Goal: Transaction & Acquisition: Purchase product/service

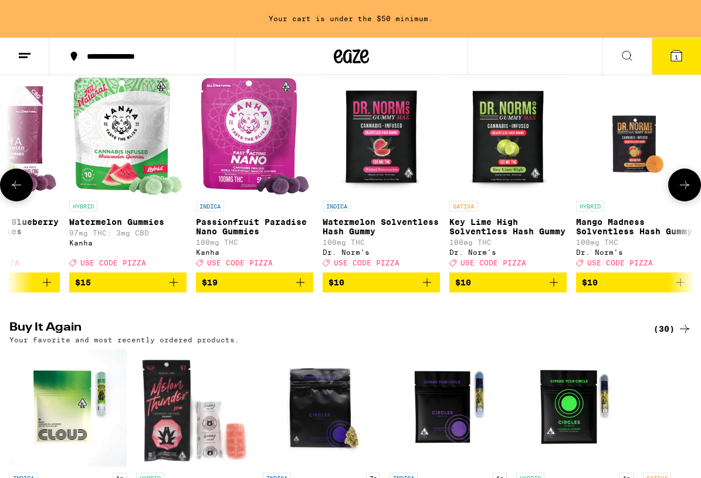
scroll to position [171, 0]
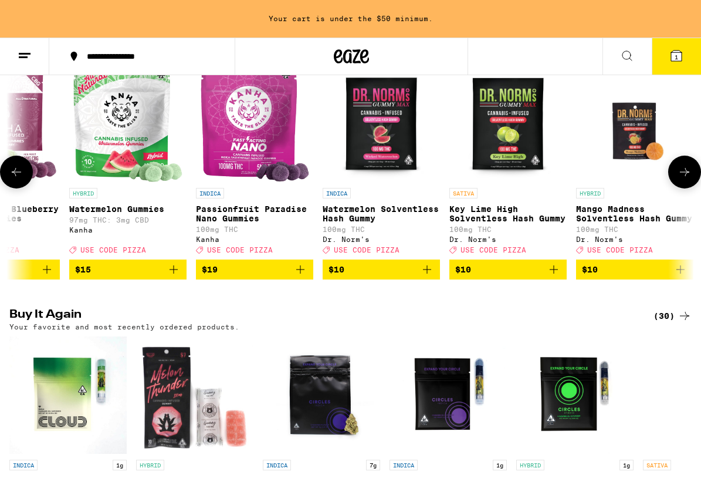
click at [427, 276] on icon "Add to bag" at bounding box center [427, 269] width 14 height 14
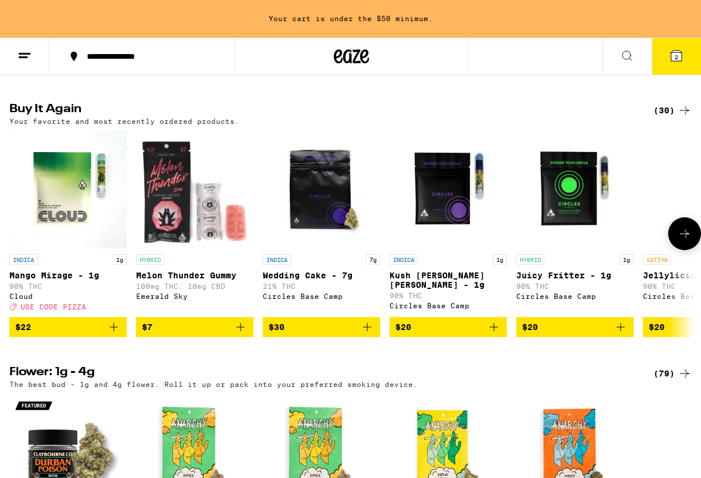
scroll to position [0, 0]
click at [124, 337] on button "$22" at bounding box center [67, 327] width 117 height 20
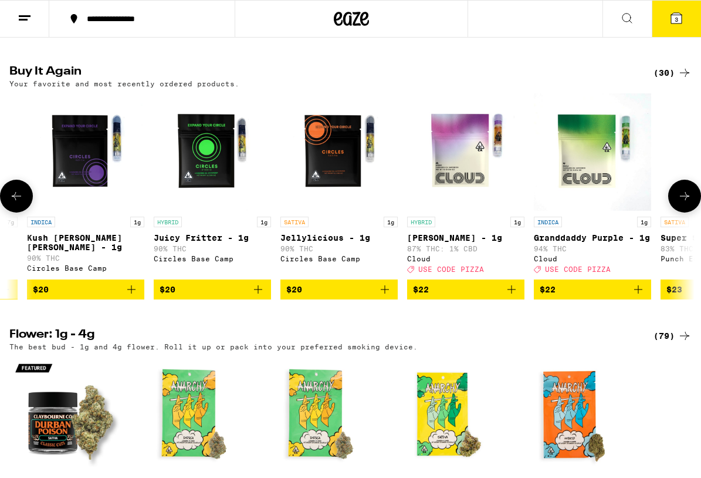
scroll to position [0, 374]
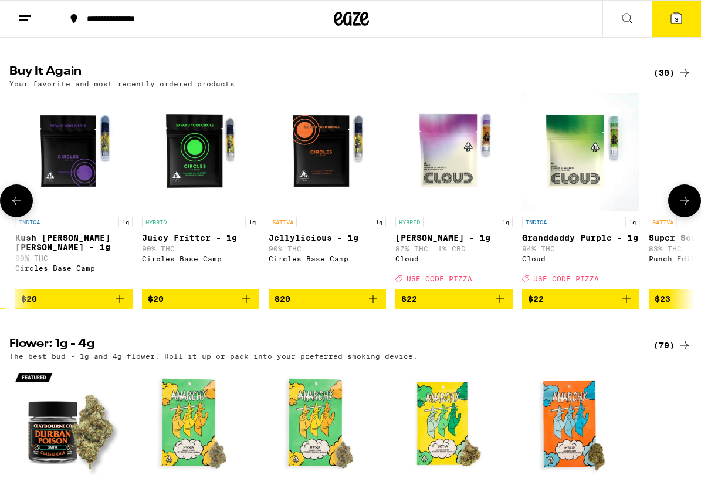
click at [629, 306] on icon "Add to bag" at bounding box center [627, 299] width 14 height 14
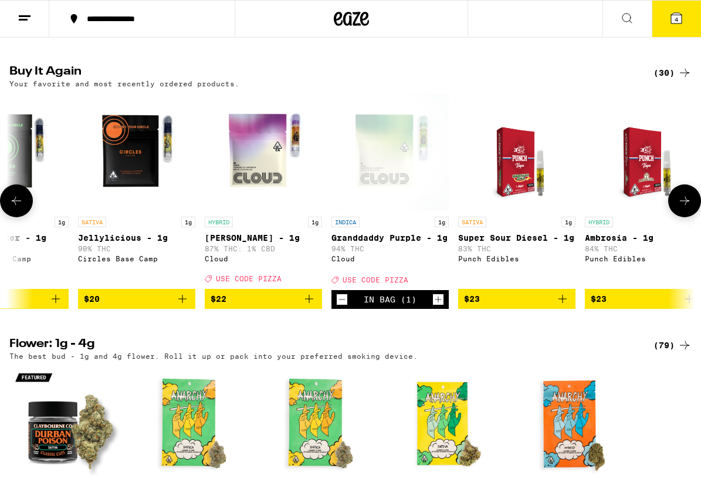
scroll to position [0, 568]
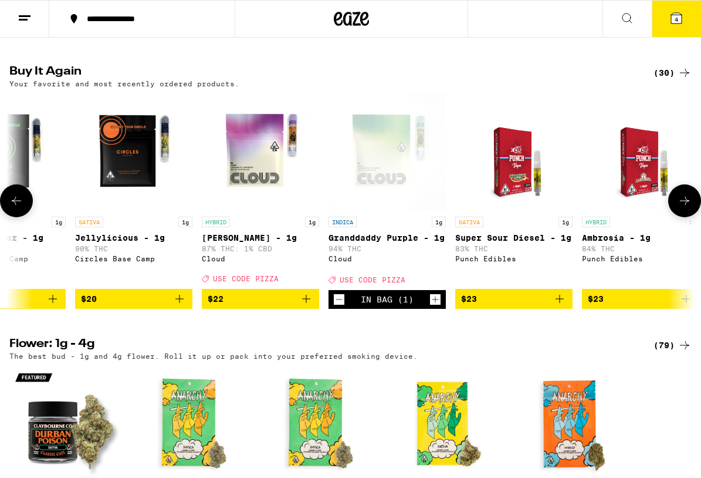
click at [308, 306] on icon "Add to bag" at bounding box center [306, 299] width 14 height 14
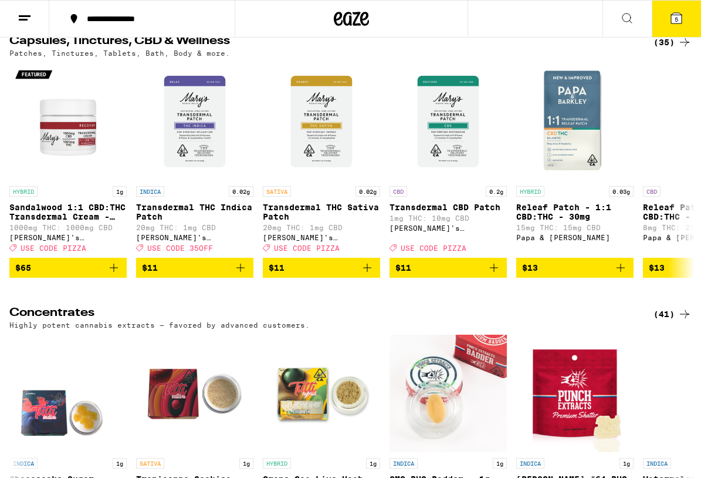
scroll to position [4247, 0]
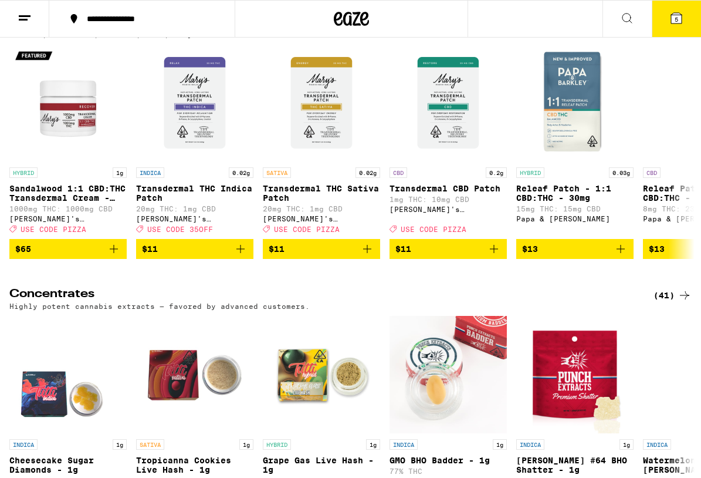
click at [654, 31] on div "(35)" at bounding box center [673, 23] width 38 height 14
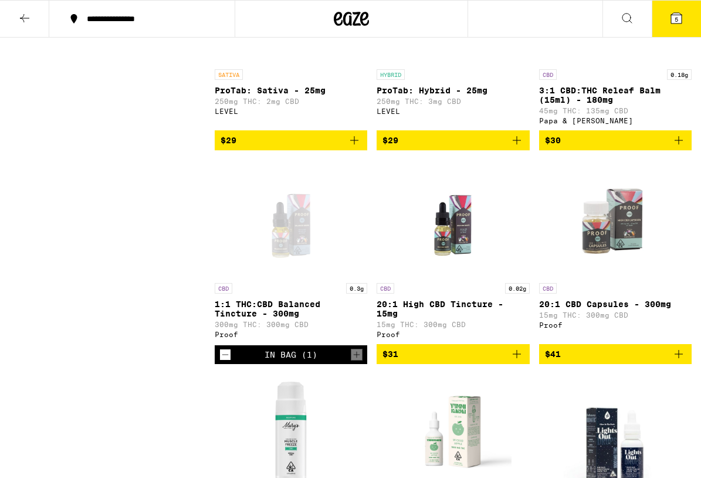
scroll to position [1227, 0]
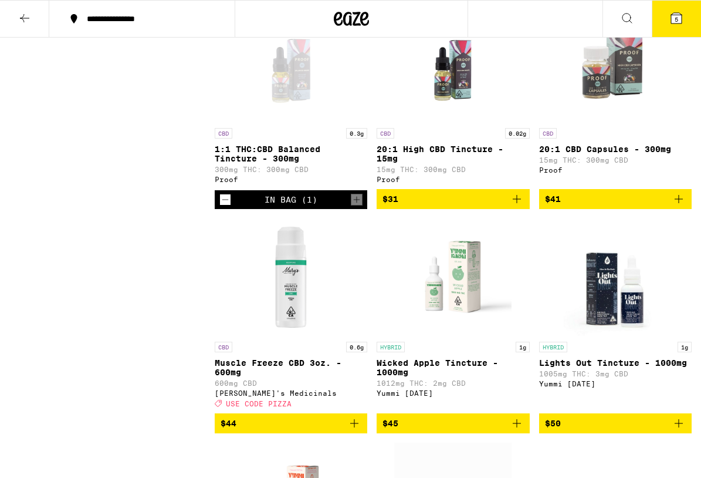
click at [225, 207] on icon "Decrement" at bounding box center [225, 200] width 11 height 14
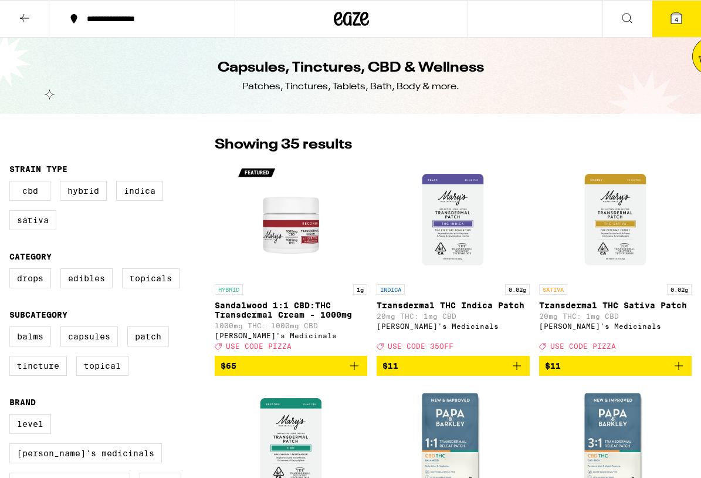
scroll to position [0, 0]
click at [26, 16] on icon at bounding box center [25, 18] width 14 height 14
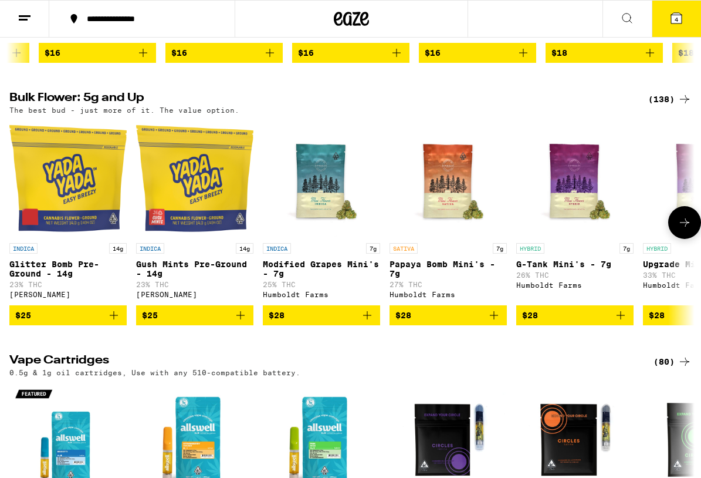
scroll to position [830, 0]
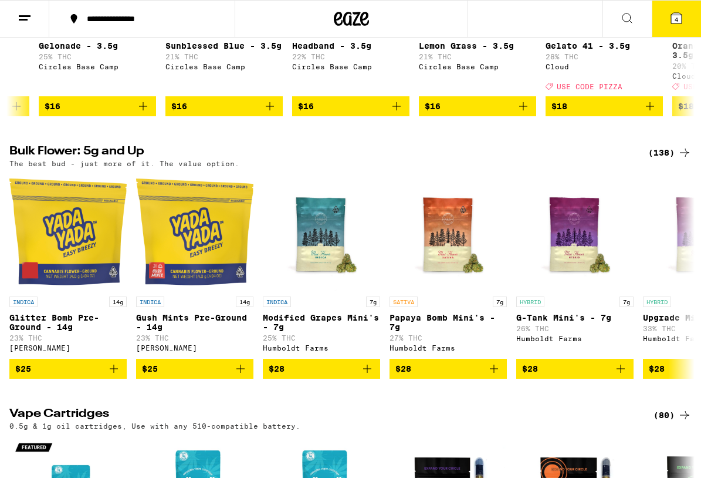
click at [654, 113] on icon "Add to bag" at bounding box center [650, 106] width 14 height 14
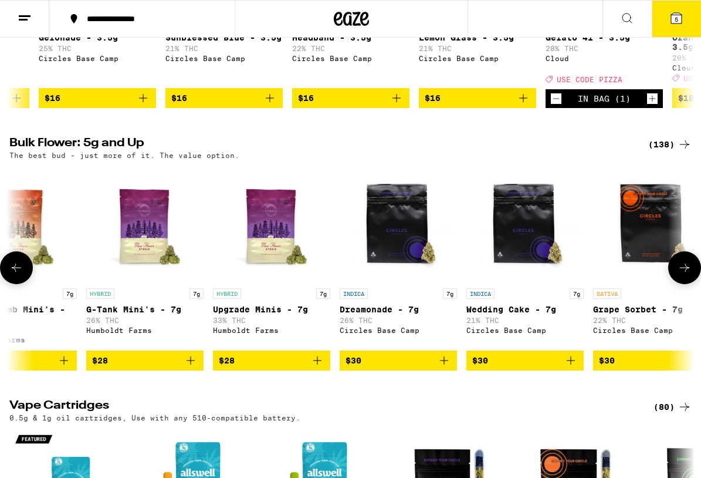
scroll to position [852, 0]
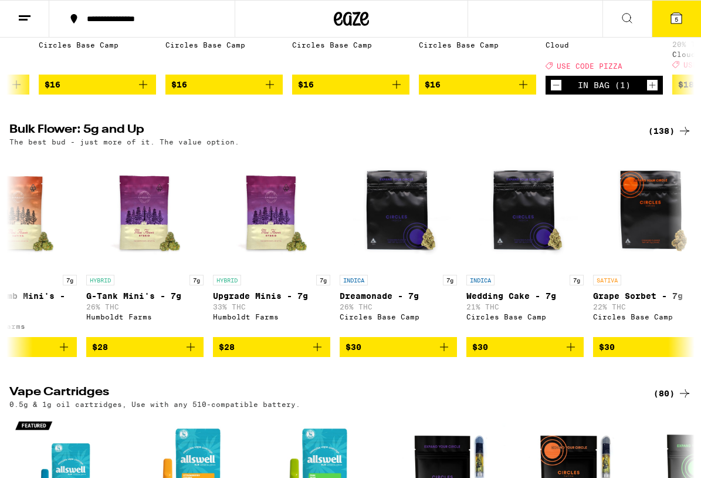
click at [555, 85] on icon "Decrement" at bounding box center [556, 85] width 6 height 0
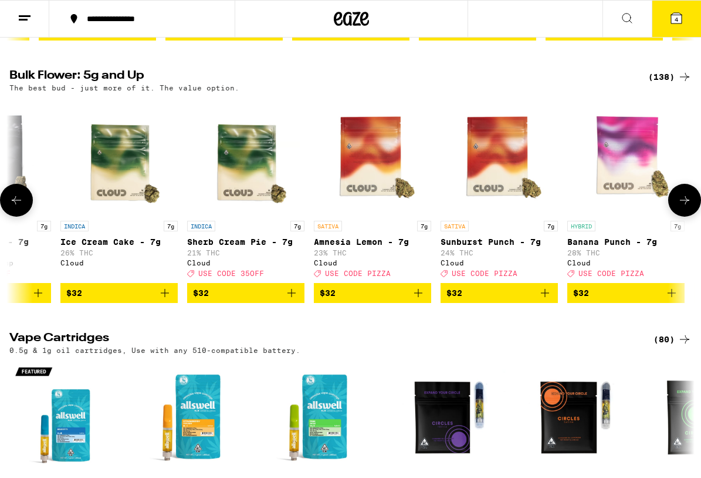
scroll to position [0, 1471]
click at [670, 300] on icon "Add to bag" at bounding box center [671, 293] width 14 height 14
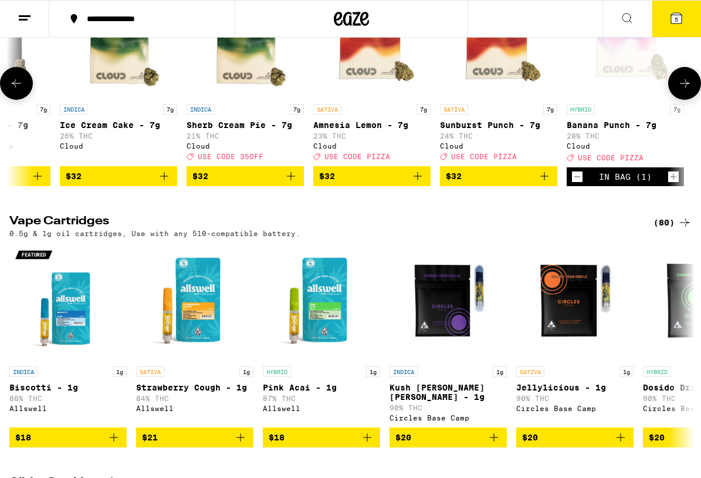
scroll to position [1088, 0]
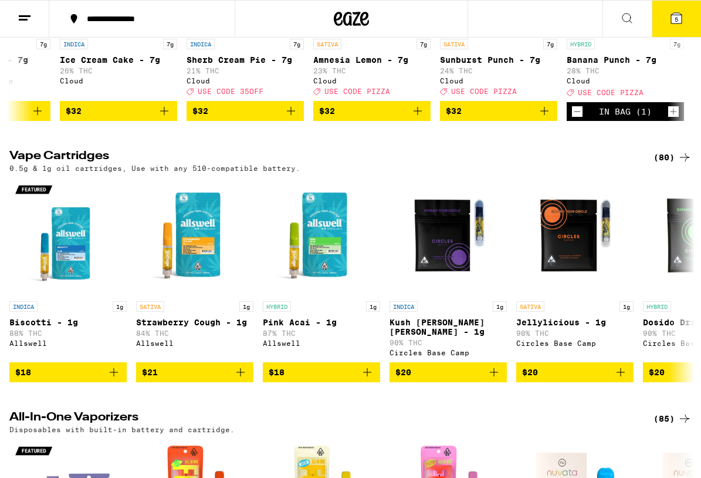
click at [677, 17] on span "5" at bounding box center [677, 19] width 4 height 7
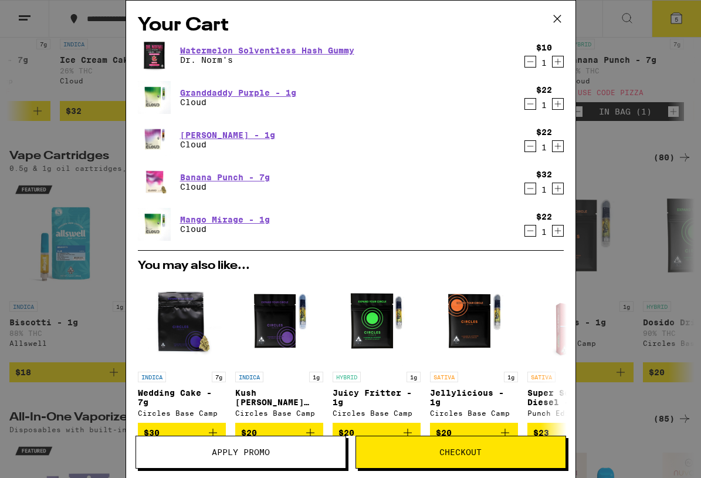
click at [221, 450] on span "Apply Promo" at bounding box center [241, 452] width 58 height 8
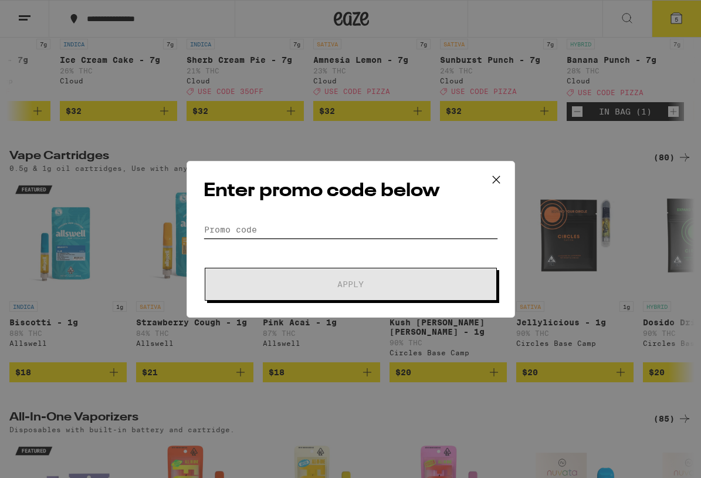
click at [276, 224] on input "Promo Code" at bounding box center [351, 230] width 295 height 18
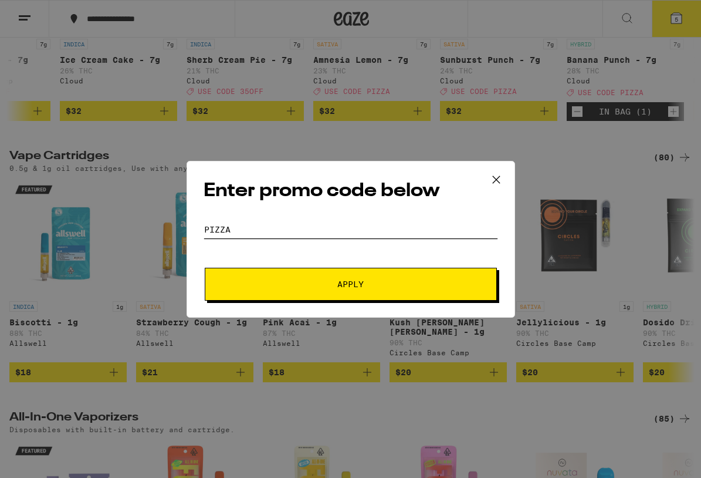
type input "Pizza"
click at [350, 283] on button "Apply" at bounding box center [351, 284] width 292 height 33
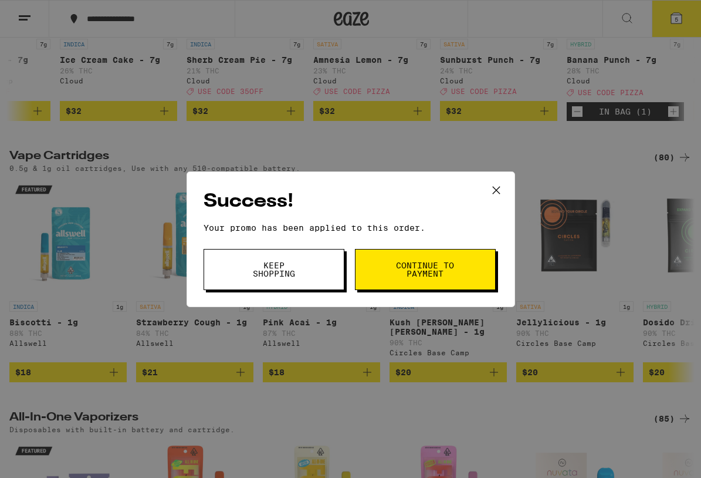
click at [416, 264] on span "Continue to payment" at bounding box center [426, 269] width 60 height 16
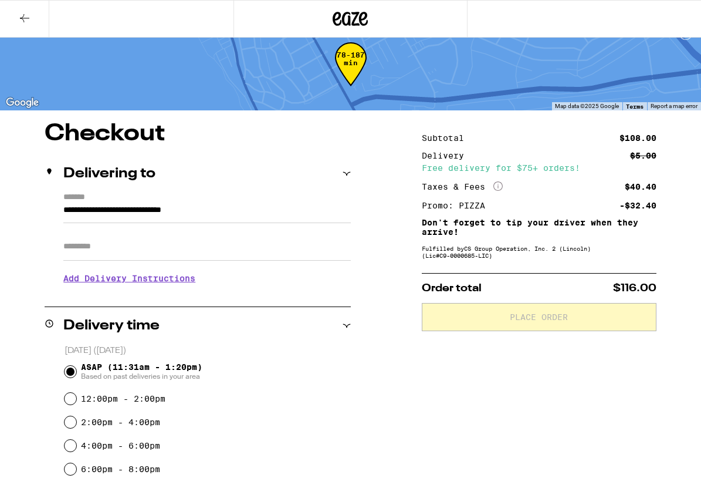
scroll to position [50, 0]
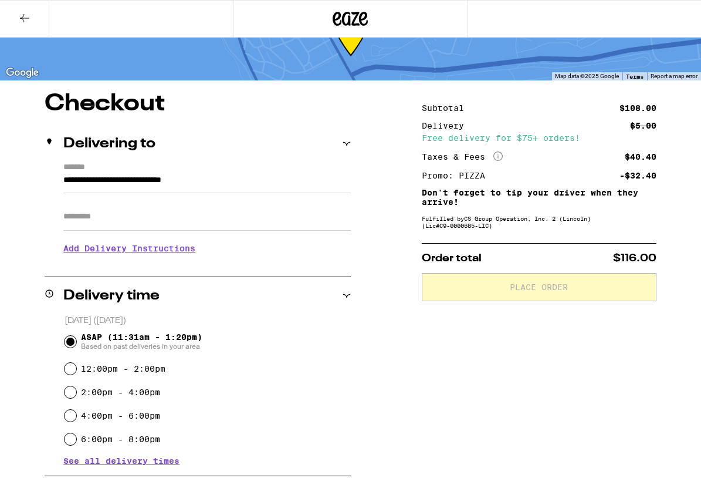
click at [126, 249] on h3 "Add Delivery Instructions" at bounding box center [207, 248] width 288 height 27
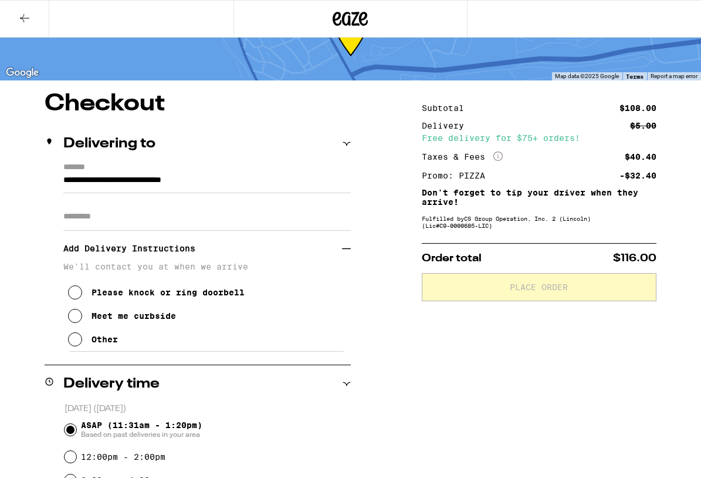
click at [75, 327] on button "Meet me curbside" at bounding box center [122, 315] width 108 height 23
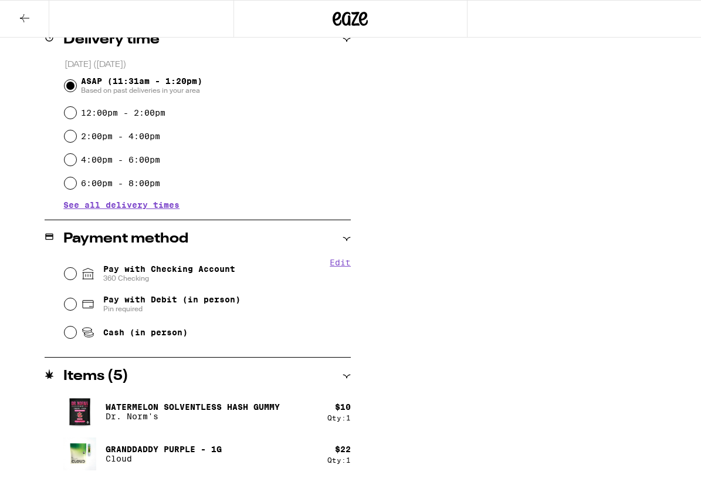
scroll to position [396, 0]
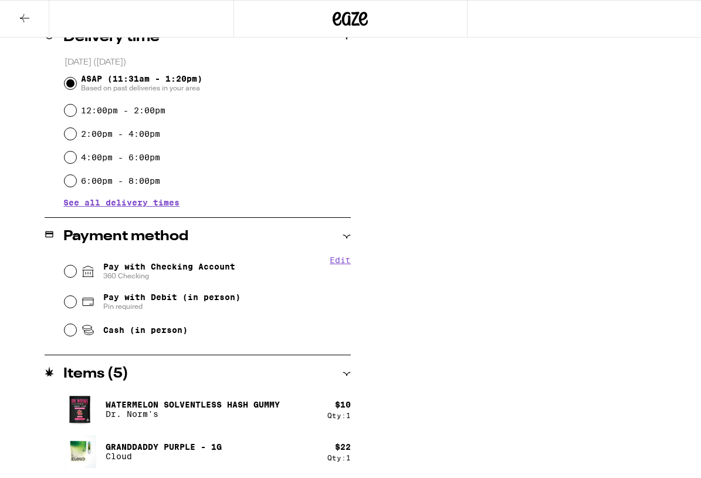
click at [71, 273] on input "Pay with Checking Account 360 Checking" at bounding box center [71, 271] width 12 height 12
radio input "true"
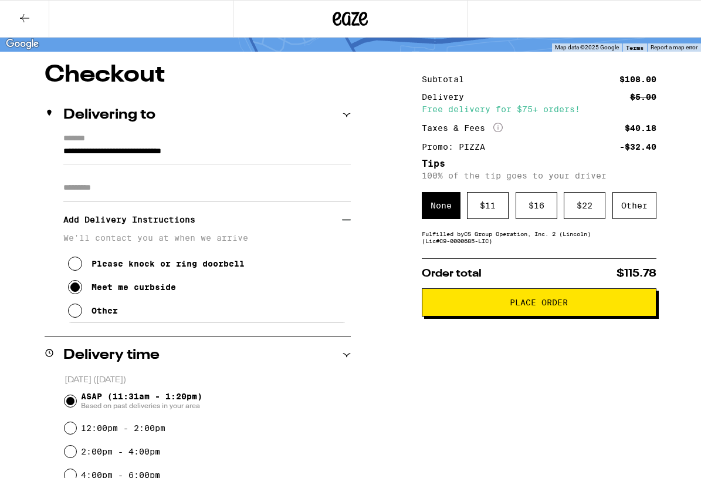
scroll to position [82, 0]
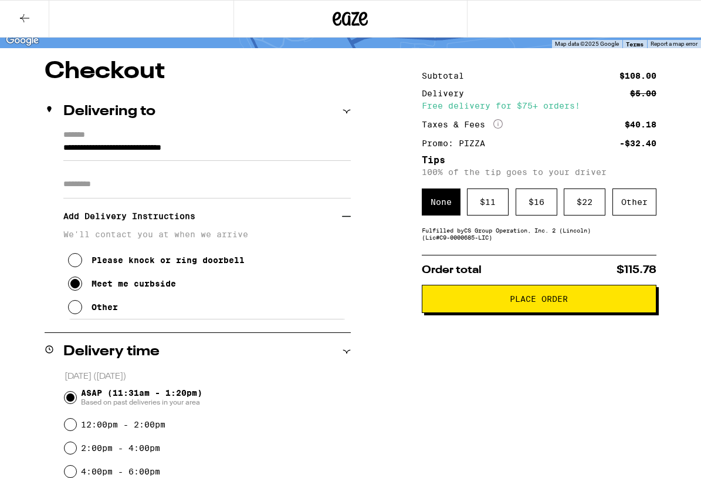
click at [81, 310] on icon at bounding box center [75, 307] width 14 height 14
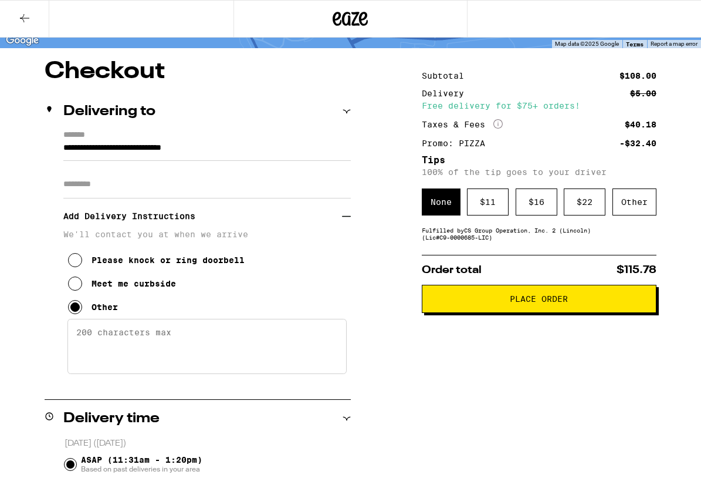
click at [130, 337] on textarea "Enter any other delivery instructions you want driver to know" at bounding box center [206, 346] width 279 height 55
click at [119, 338] on textarea "Text and I'll come meet you. Cash tip. Thanks!" at bounding box center [206, 346] width 279 height 55
drag, startPoint x: 124, startPoint y: 337, endPoint x: 76, endPoint y: 336, distance: 47.6
click at [76, 336] on textarea "Text and I'll come meet you. Cash tip. Thanks!" at bounding box center [206, 346] width 279 height 55
click at [109, 363] on textarea "LMK when you're here and I'll come meet you. Cash tip. Thanks!" at bounding box center [206, 346] width 279 height 55
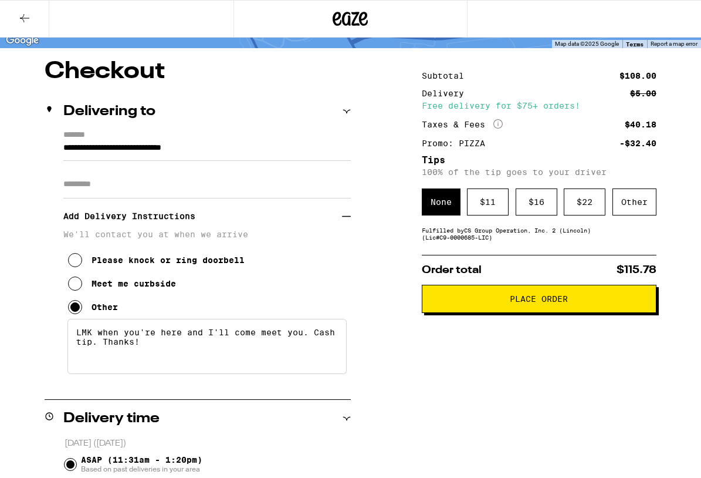
drag, startPoint x: 316, startPoint y: 337, endPoint x: 326, endPoint y: 345, distance: 12.6
click at [326, 346] on textarea "LMK when you're here and I'll come meet you. Cash tip. Thanks!" at bounding box center [206, 346] width 279 height 55
click at [326, 345] on textarea "LMK when you're here and I'll come meet you. Cash tip. Thanks!" at bounding box center [206, 346] width 279 height 55
drag, startPoint x: 318, startPoint y: 338, endPoint x: 96, endPoint y: 350, distance: 222.2
click at [96, 350] on textarea "LMK when you're here and I'll come meet you. Cash tip. Thanks!" at bounding box center [206, 346] width 279 height 55
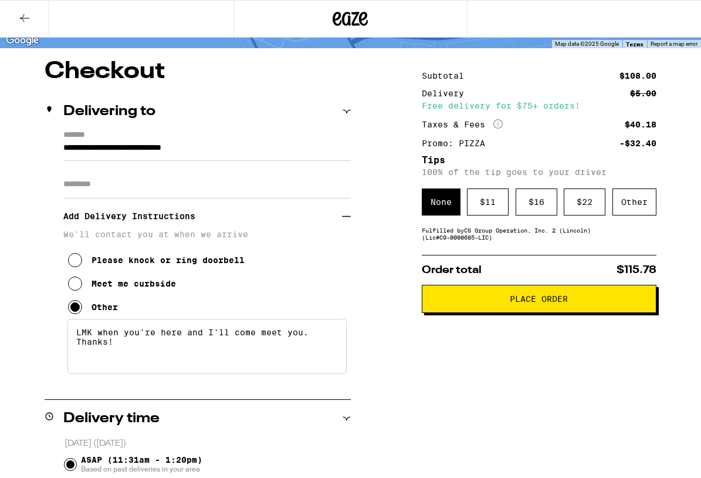
click at [75, 332] on textarea "LMK when you're here and I'll come meet you. Thanks!" at bounding box center [206, 346] width 279 height 55
paste textarea "Cash tip."
click at [224, 360] on textarea "Cash tip. LMK when you're here and I'll come meet you. Thanks!" at bounding box center [206, 346] width 279 height 55
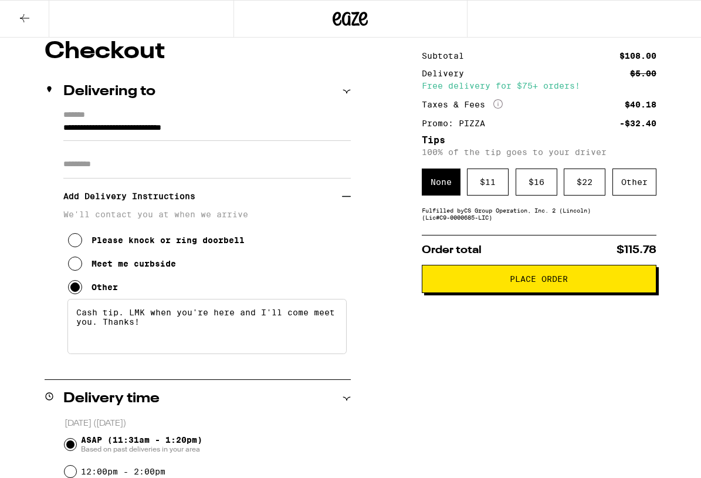
type textarea "Cash tip. LMK when you're here and I'll come meet you. Thanks!"
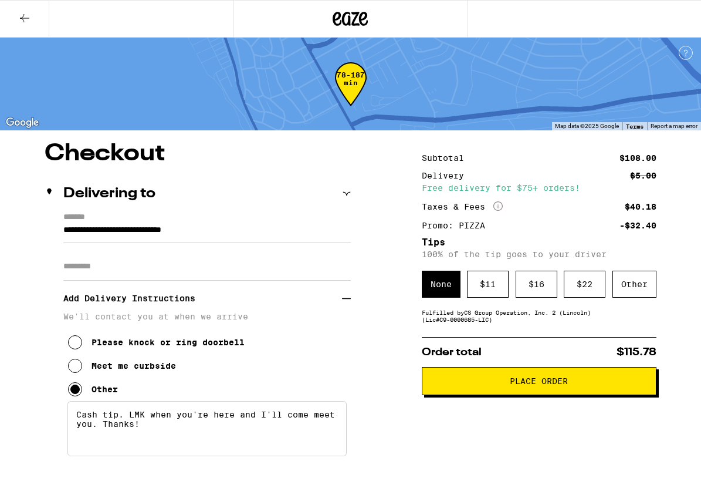
scroll to position [0, 0]
click at [20, 16] on icon at bounding box center [25, 18] width 14 height 14
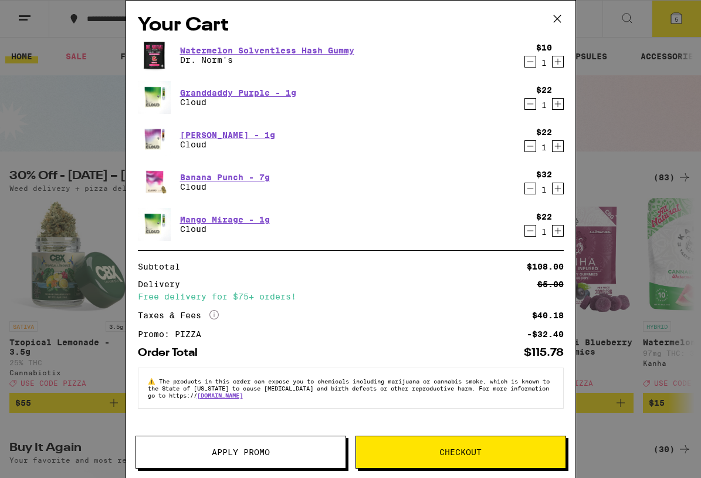
click at [531, 61] on icon "Decrement" at bounding box center [530, 62] width 11 height 14
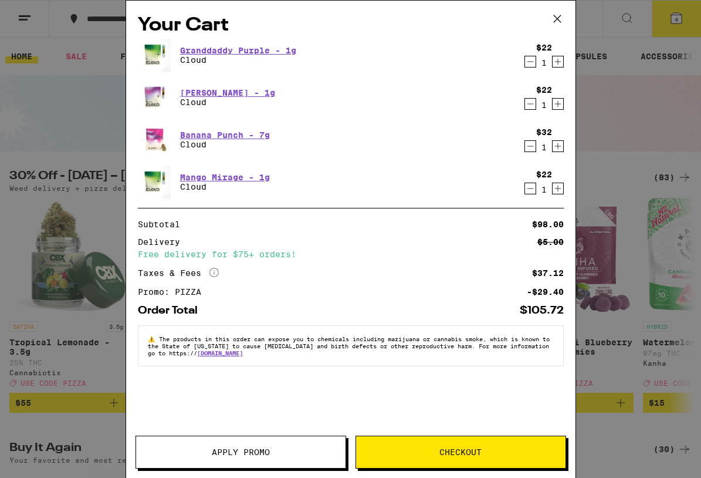
click at [468, 445] on button "Checkout" at bounding box center [461, 451] width 211 height 33
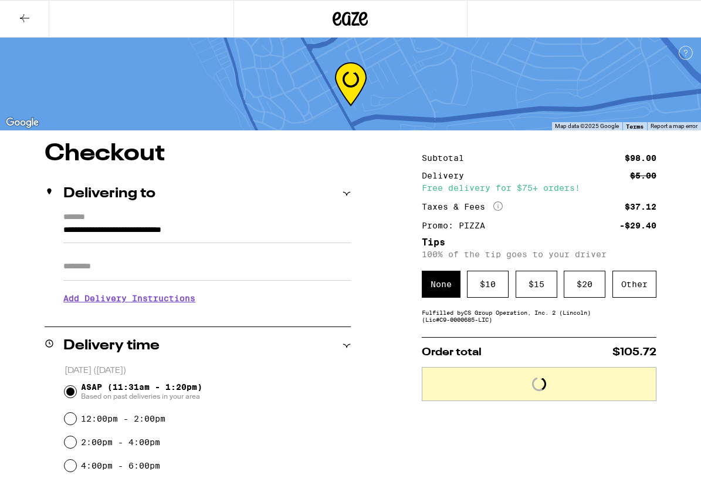
scroll to position [25, 0]
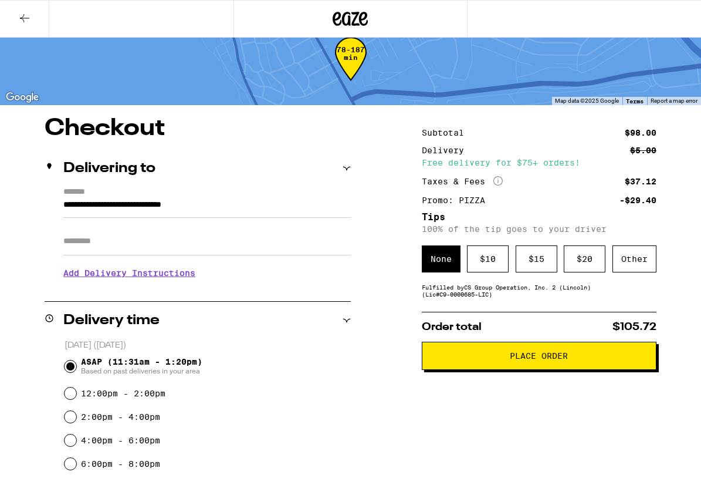
click at [102, 276] on h3 "Add Delivery Instructions" at bounding box center [207, 272] width 288 height 27
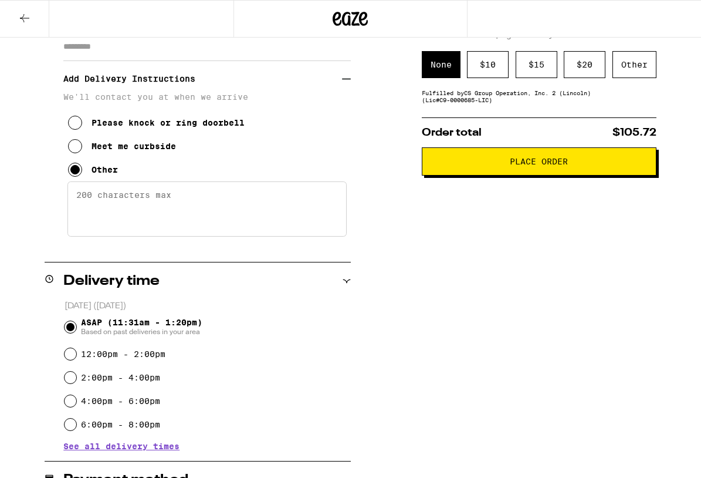
scroll to position [228, 0]
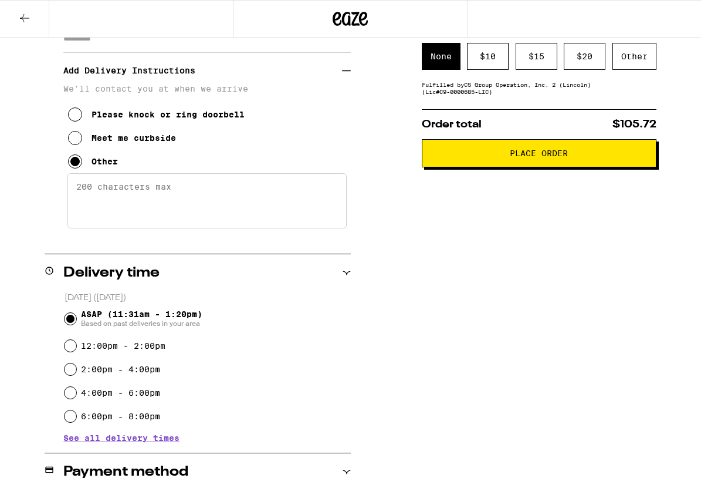
click at [180, 166] on div "Please knock or ring doorbell Meet me curbside Other" at bounding box center [207, 133] width 288 height 80
click at [158, 217] on textarea "Enter any other delivery instructions you want driver to know" at bounding box center [206, 200] width 279 height 55
type textarea "T"
click at [172, 193] on textarea "Cash tip. LMK when here and I'll meet you. Thanks!" at bounding box center [206, 200] width 279 height 55
click at [171, 212] on textarea "Cash tip. LMK when you're here and I'll meet you. Thanks!" at bounding box center [206, 200] width 279 height 55
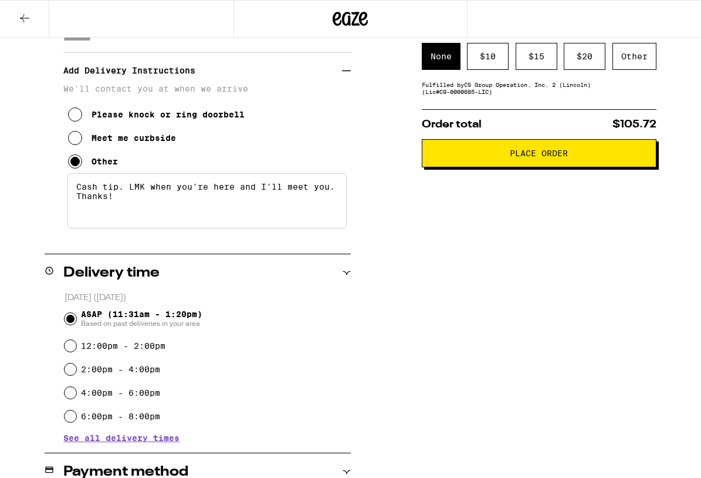
click at [254, 218] on textarea "Cash tip. LMK when you're here and I'll meet you. Thanks!" at bounding box center [206, 200] width 279 height 55
click at [327, 192] on textarea "Cash tip. LMK when you're here and I'll meet you. Thanks!" at bounding box center [206, 200] width 279 height 55
click at [330, 193] on textarea "Cash tip. LMK when you're here and I'll meet you. Thanks!" at bounding box center [206, 200] width 279 height 55
click at [214, 210] on textarea "Cash tip. LMK when you're here and I'll meet you at the gate. Thanks!" at bounding box center [206, 200] width 279 height 55
click at [207, 203] on textarea "Cash tip. LMK when you're here and I'll meet you at the gate. Thanks!" at bounding box center [206, 200] width 279 height 55
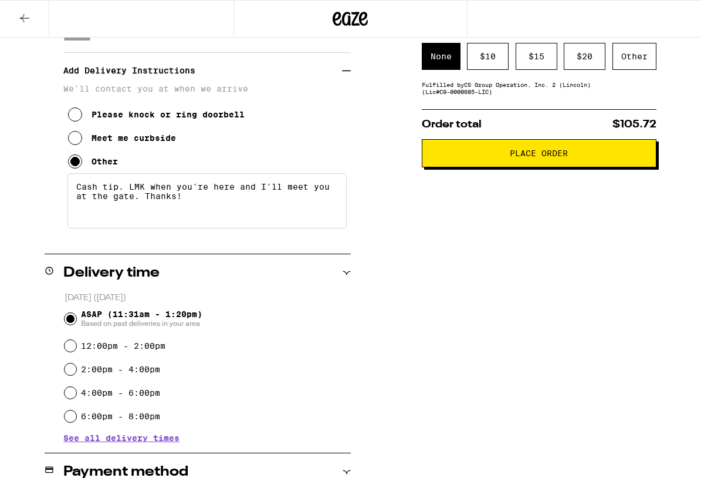
drag, startPoint x: 205, startPoint y: 203, endPoint x: 34, endPoint y: 180, distance: 172.3
click at [34, 180] on div "**********" at bounding box center [350, 374] width 701 height 921
type textarea "Cash tip. LMK when you're here and I'll meet you at the gate. Thanks!"
click at [306, 289] on div "Delivery time" at bounding box center [198, 273] width 306 height 38
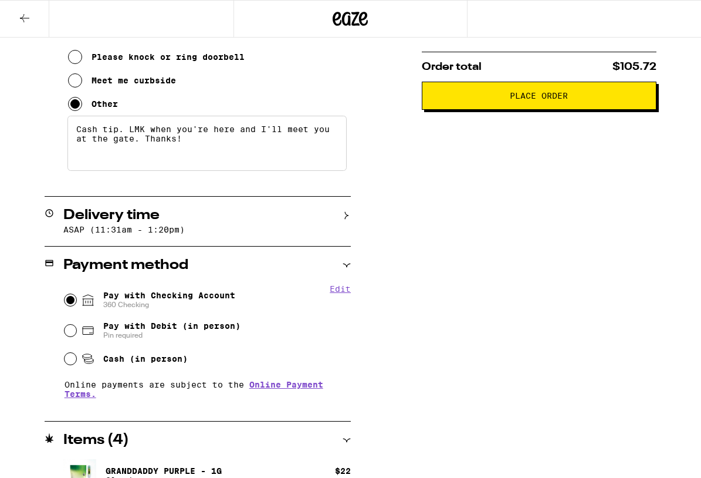
scroll to position [286, 0]
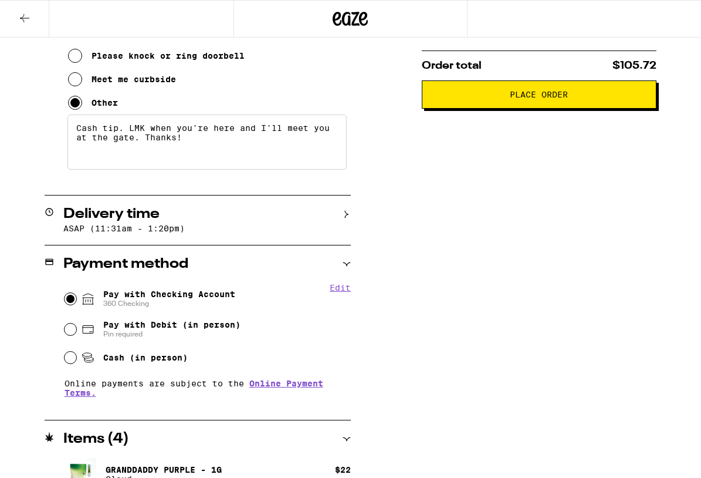
click at [139, 222] on div "Delivery time ASAP (11:31am - 1:20pm)" at bounding box center [198, 219] width 306 height 49
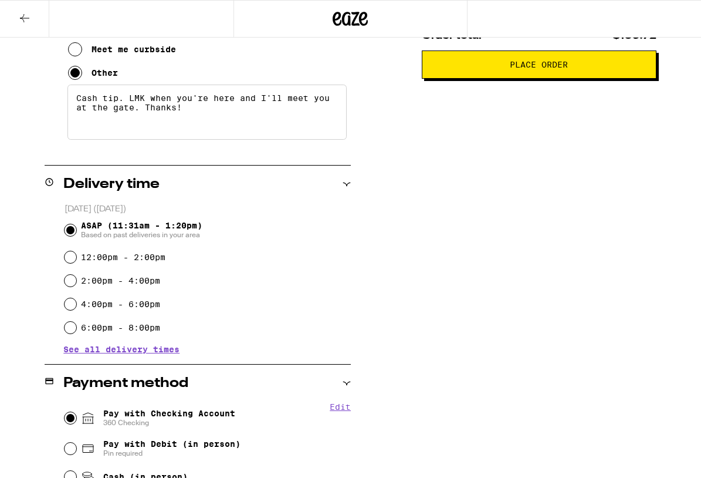
scroll to position [349, 0]
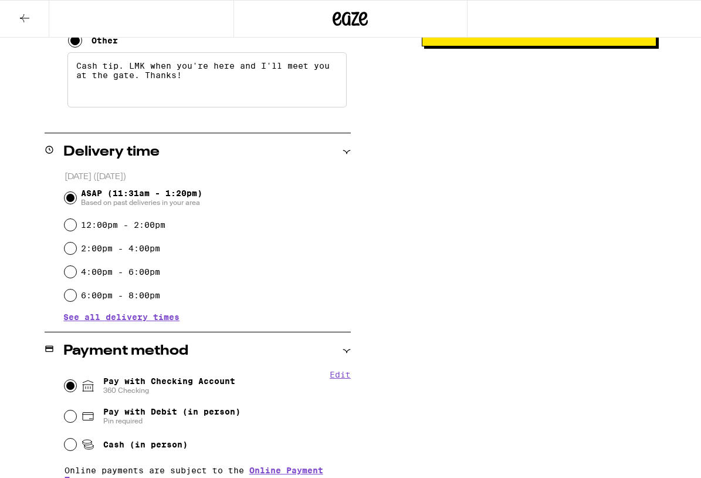
click at [400, 227] on div "**********" at bounding box center [350, 253] width 701 height 921
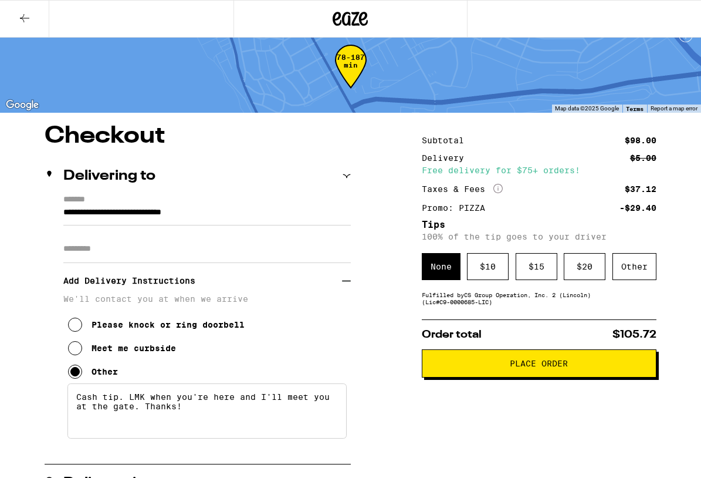
scroll to position [9, 0]
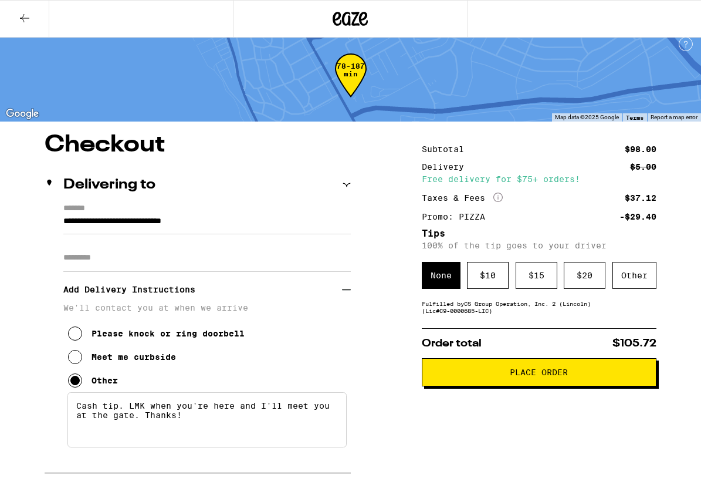
click at [26, 19] on icon at bounding box center [25, 18] width 14 height 14
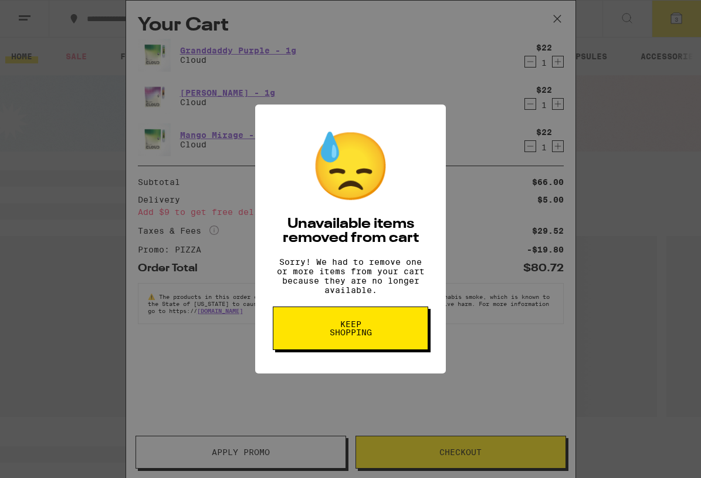
click at [337, 336] on span "Keep Shopping" at bounding box center [350, 328] width 60 height 16
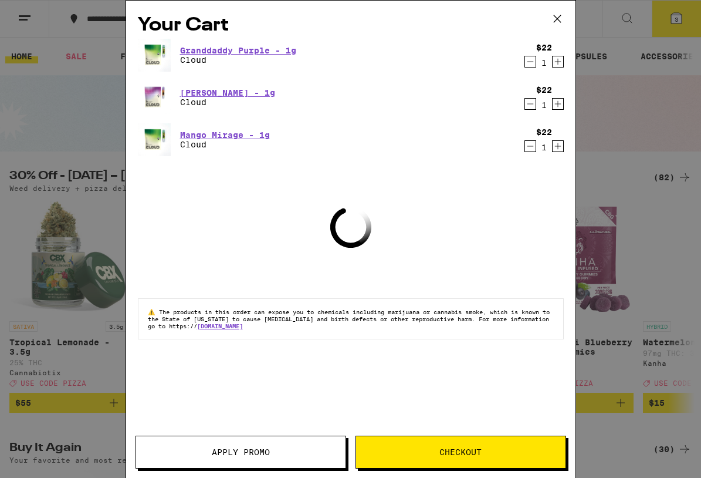
click at [558, 18] on icon at bounding box center [556, 18] width 7 height 7
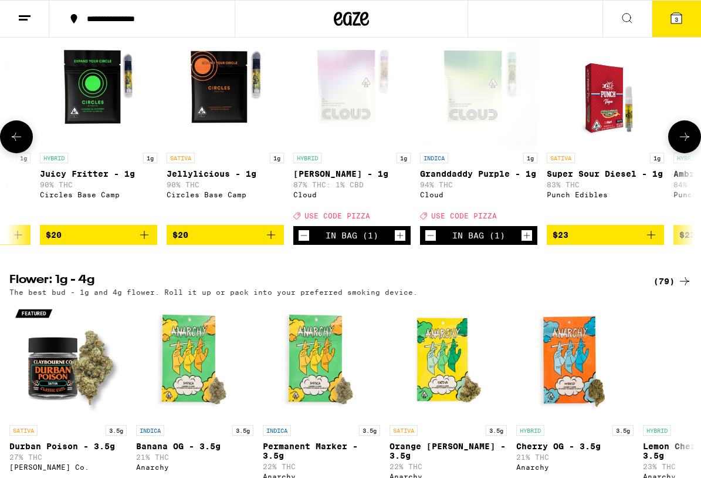
scroll to position [0, 498]
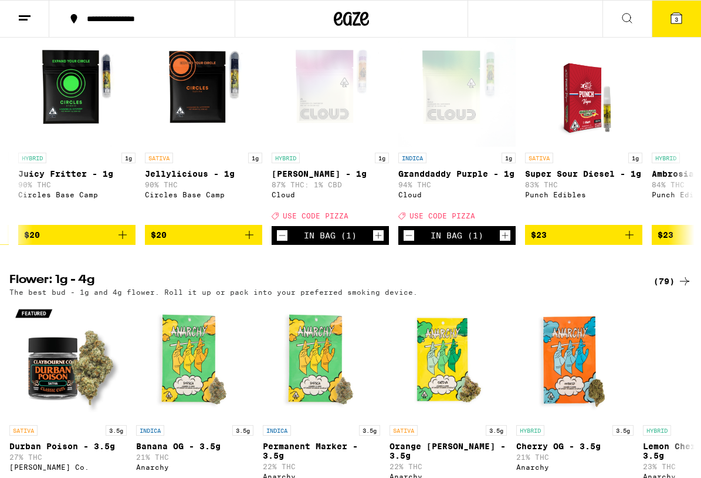
click at [671, 22] on icon at bounding box center [676, 18] width 11 height 11
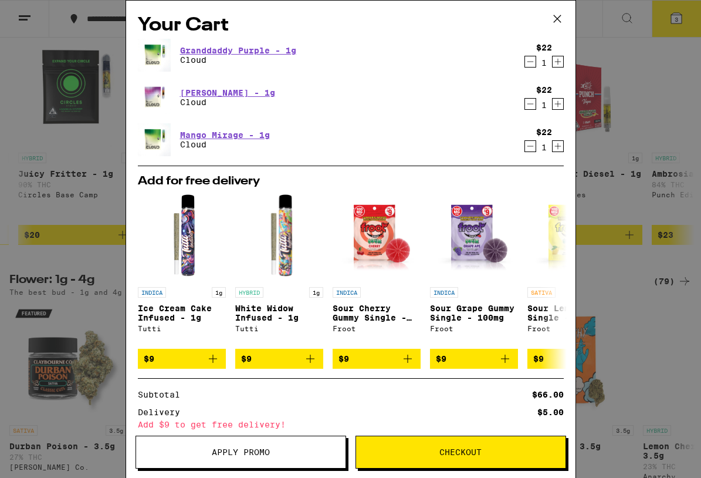
click at [558, 18] on icon at bounding box center [556, 18] width 7 height 7
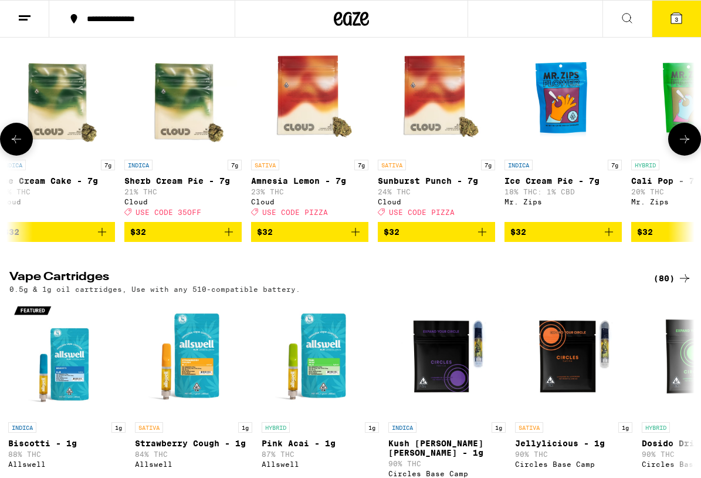
scroll to position [0, 1535]
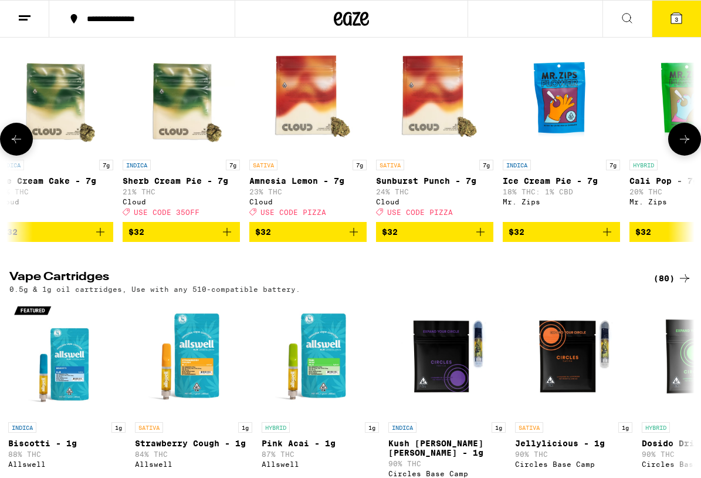
click at [354, 236] on icon "Add to bag" at bounding box center [354, 232] width 8 height 8
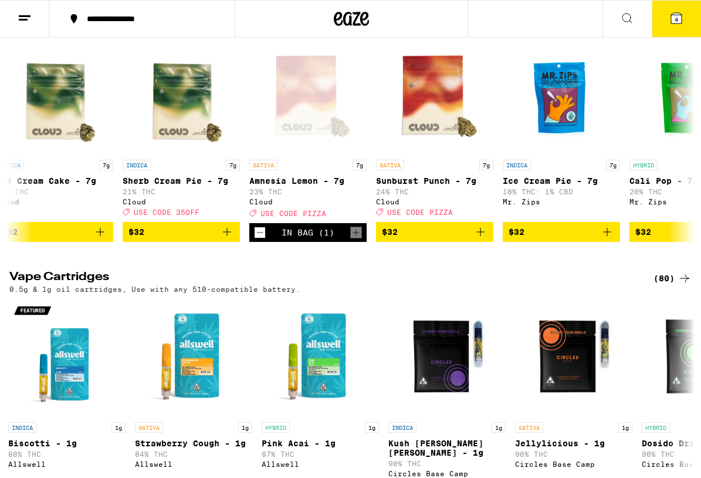
click at [674, 19] on icon at bounding box center [676, 18] width 11 height 11
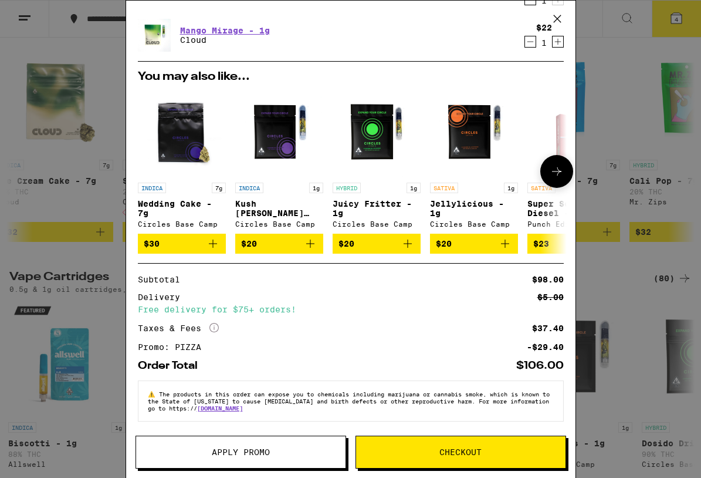
scroll to position [154, 0]
click at [477, 449] on span "Checkout" at bounding box center [461, 452] width 42 height 8
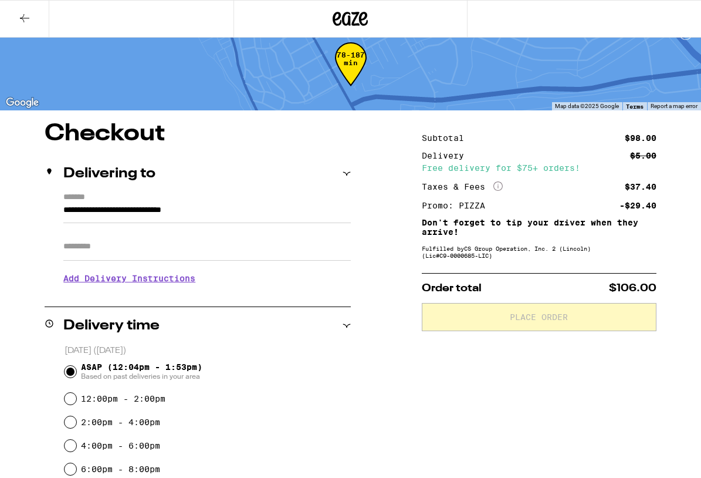
scroll to position [19, 0]
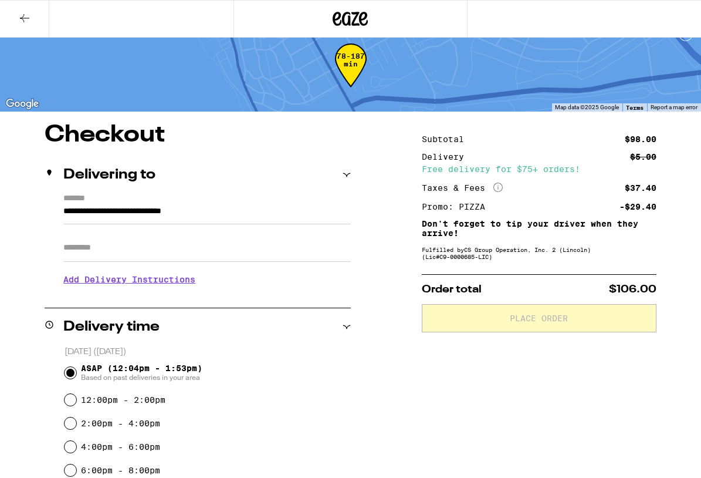
click at [106, 282] on h3 "Add Delivery Instructions" at bounding box center [207, 279] width 288 height 27
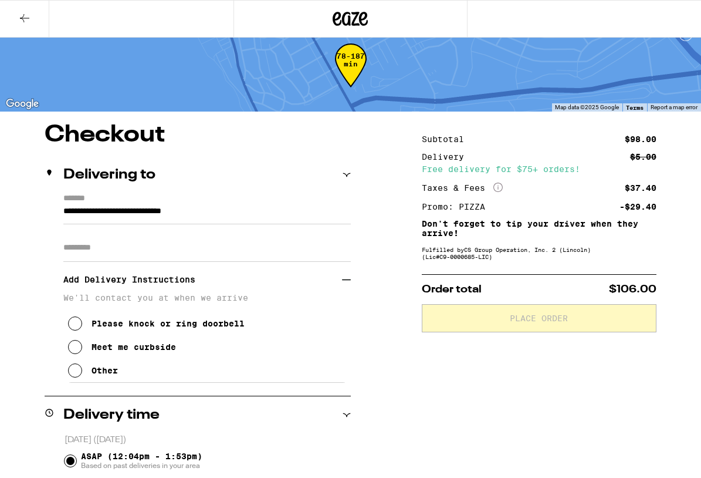
click at [78, 375] on icon at bounding box center [75, 370] width 14 height 14
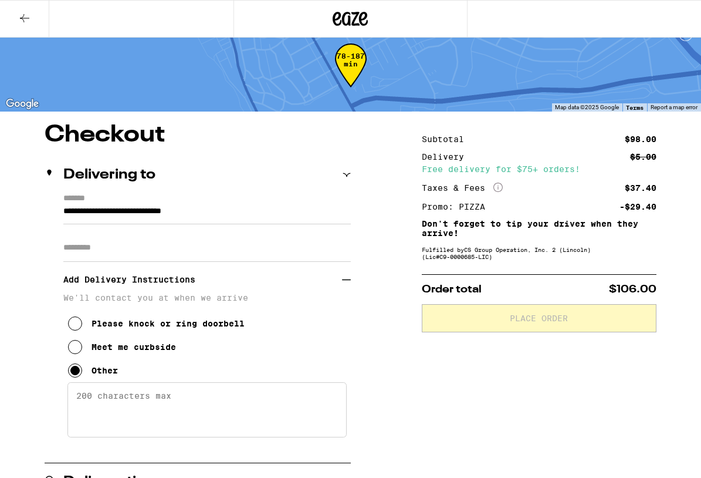
click at [114, 396] on textarea "Enter any other delivery instructions you want driver to know" at bounding box center [206, 409] width 279 height 55
paste textarea "Cash tip. LMK when you're here and I'll meet you at the gate. Thanks!"
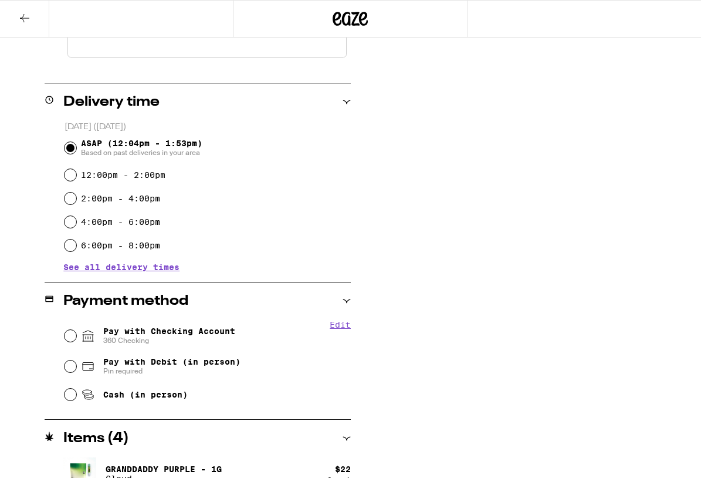
scroll to position [416, 0]
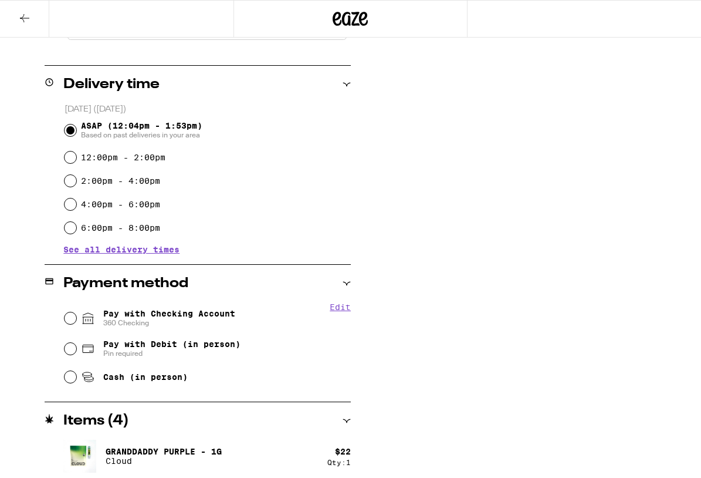
type textarea "Cash tip. LMK when you're here and I'll meet you at the gate. Thanks!"
click at [70, 318] on input "Pay with Checking Account 360 Checking" at bounding box center [71, 318] width 12 height 12
radio input "true"
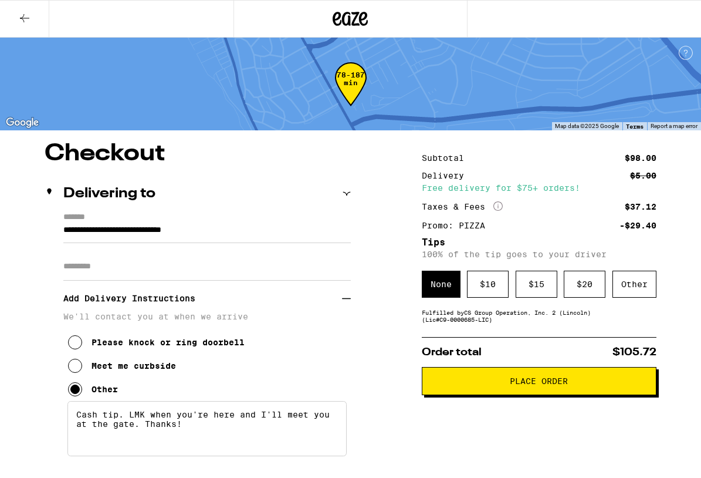
scroll to position [0, 0]
click at [214, 231] on input "**********" at bounding box center [207, 233] width 288 height 20
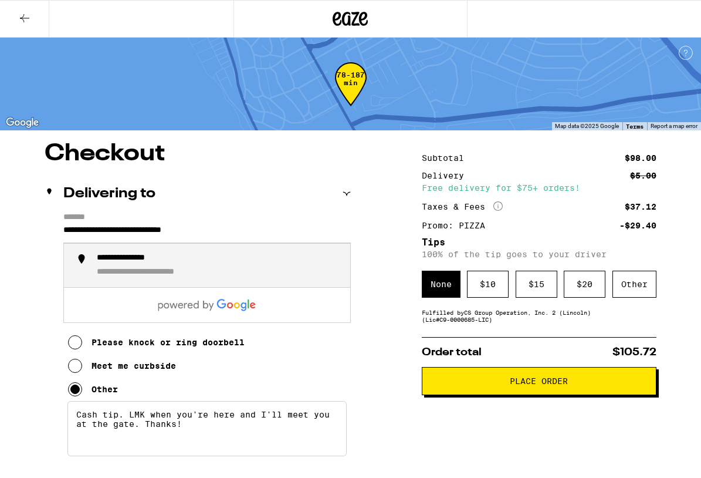
click at [134, 259] on div "**********" at bounding box center [139, 258] width 85 height 11
type input "**********"
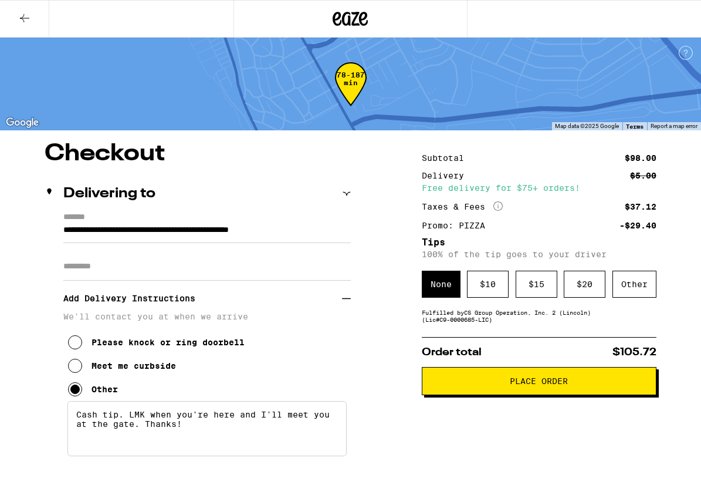
click at [305, 410] on textarea "Cash tip. LMK when you're here and I'll meet you at the gate. Thanks!" at bounding box center [206, 428] width 279 height 55
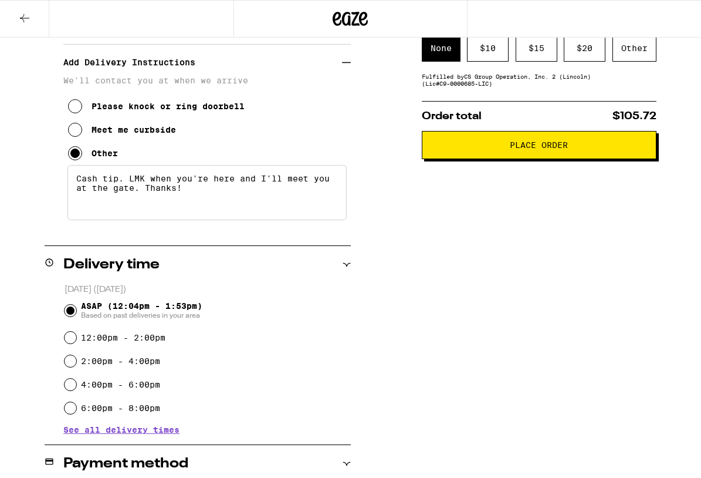
scroll to position [228, 0]
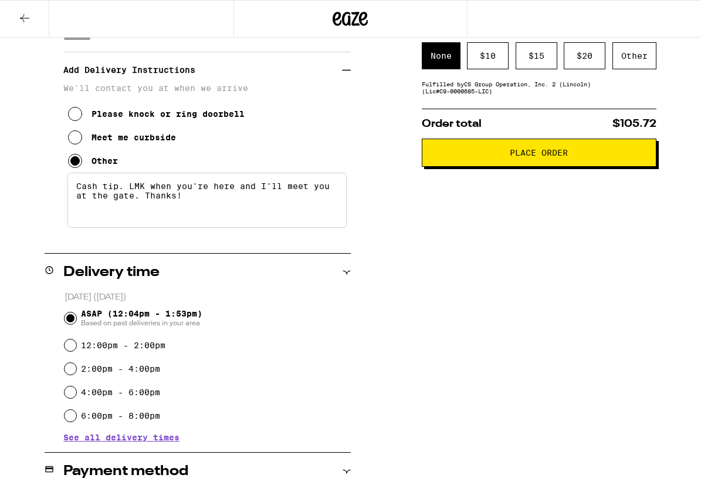
click at [291, 407] on div "6:00pm - 8:00pm" at bounding box center [208, 415] width 287 height 23
click at [65, 394] on input "4:00pm - 6:00pm" at bounding box center [71, 392] width 12 height 12
radio input "true"
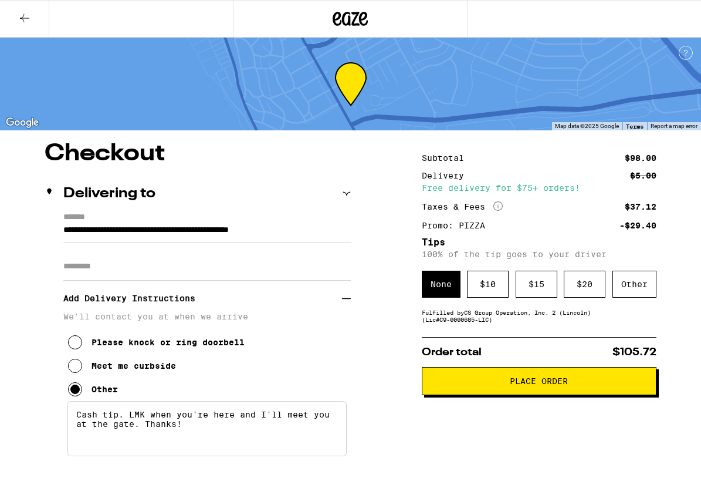
scroll to position [0, 0]
click at [547, 383] on span "Place Order" at bounding box center [539, 381] width 58 height 8
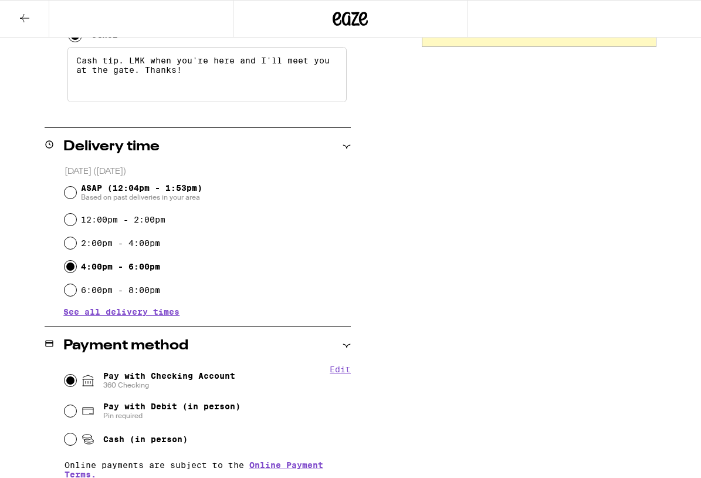
scroll to position [356, 0]
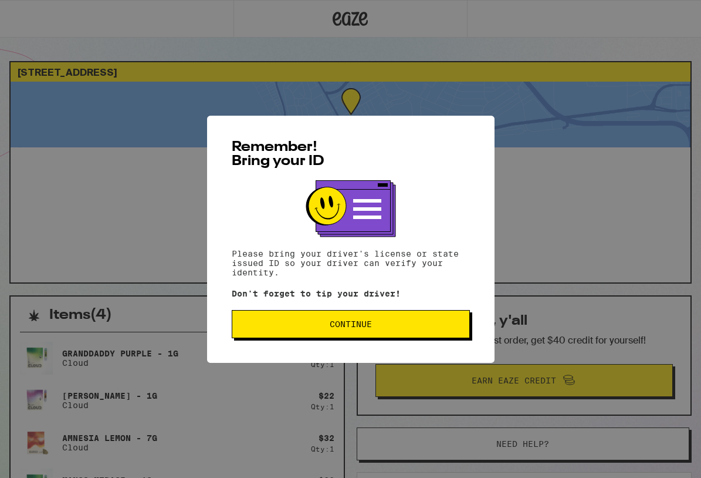
click at [326, 326] on span "Continue" at bounding box center [351, 324] width 218 height 8
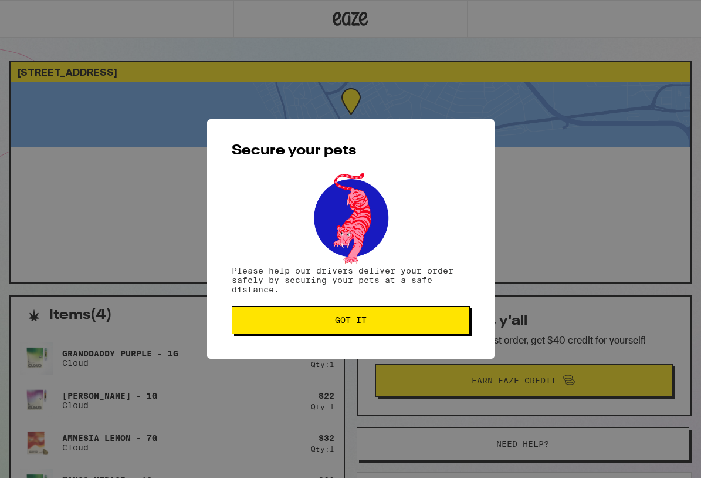
click at [326, 324] on span "Got it" at bounding box center [351, 320] width 218 height 8
